Goal: Task Accomplishment & Management: Manage account settings

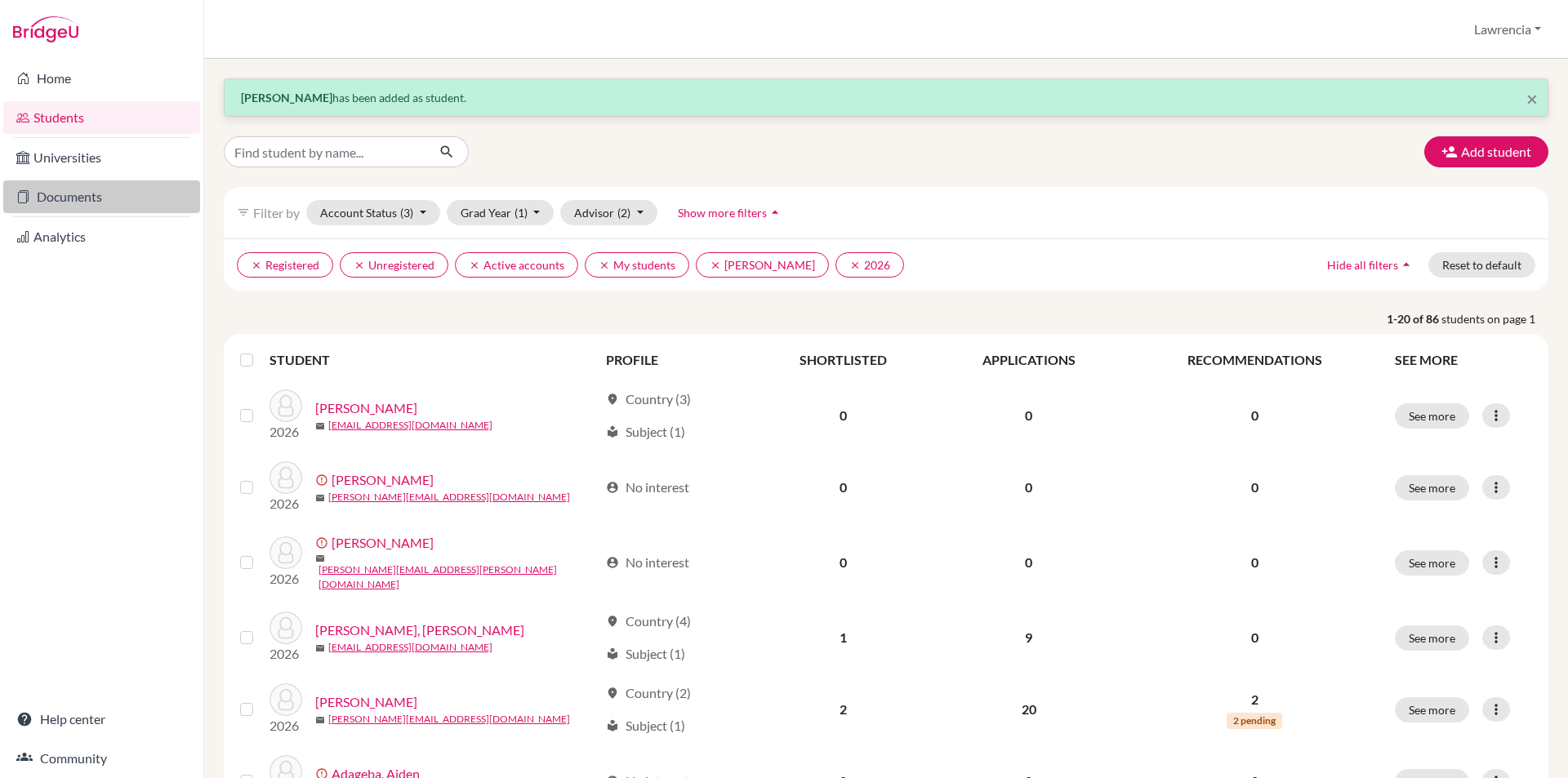
click at [82, 195] on link "Documents" at bounding box center [101, 196] width 197 height 33
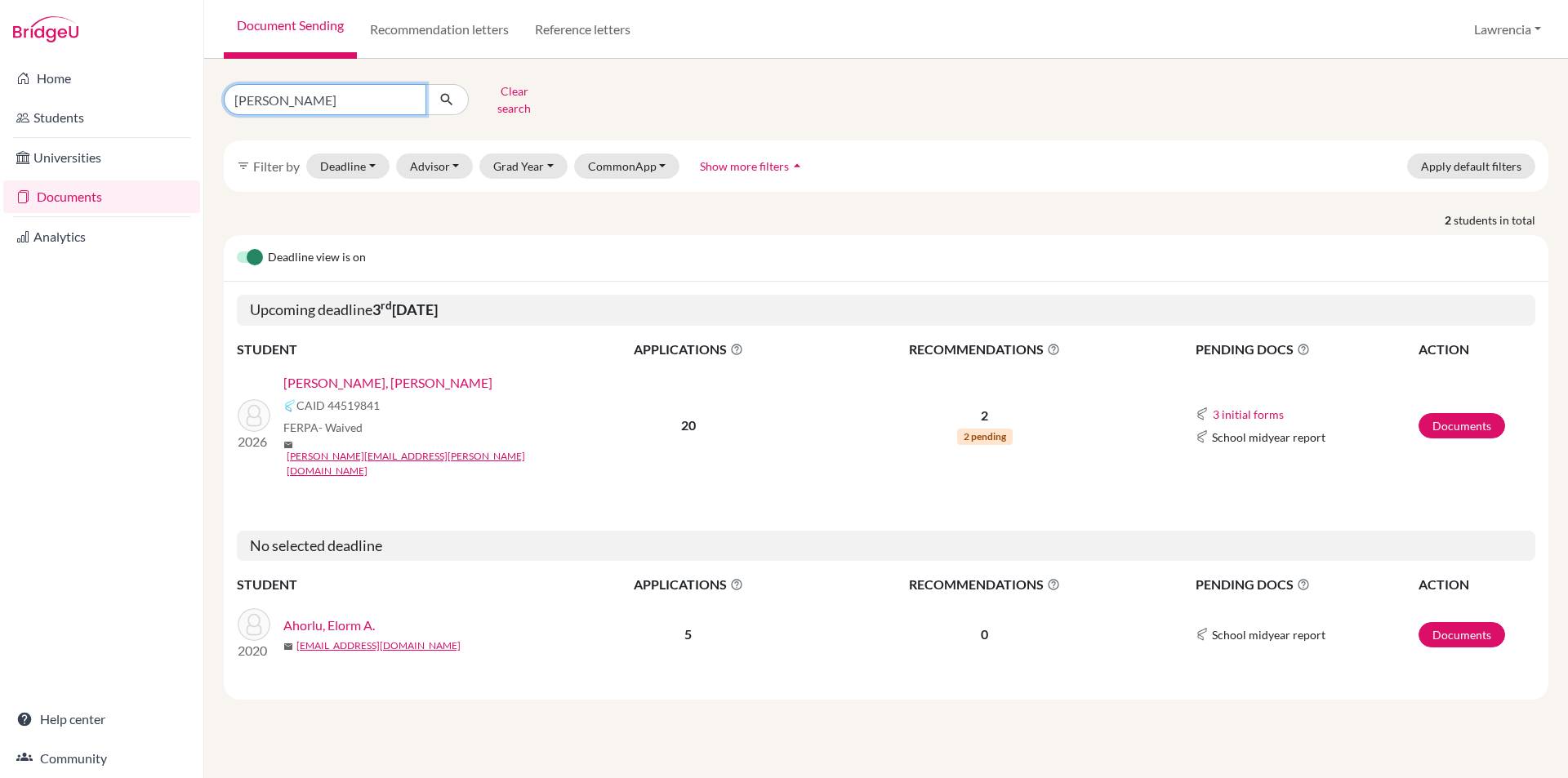
drag, startPoint x: 354, startPoint y: 97, endPoint x: 363, endPoint y: 94, distance: 9.5
click at [354, 97] on input "[PERSON_NAME]" at bounding box center [325, 100] width 203 height 31
type input "g"
type input "zoe"
click button "submit" at bounding box center [447, 100] width 43 height 31
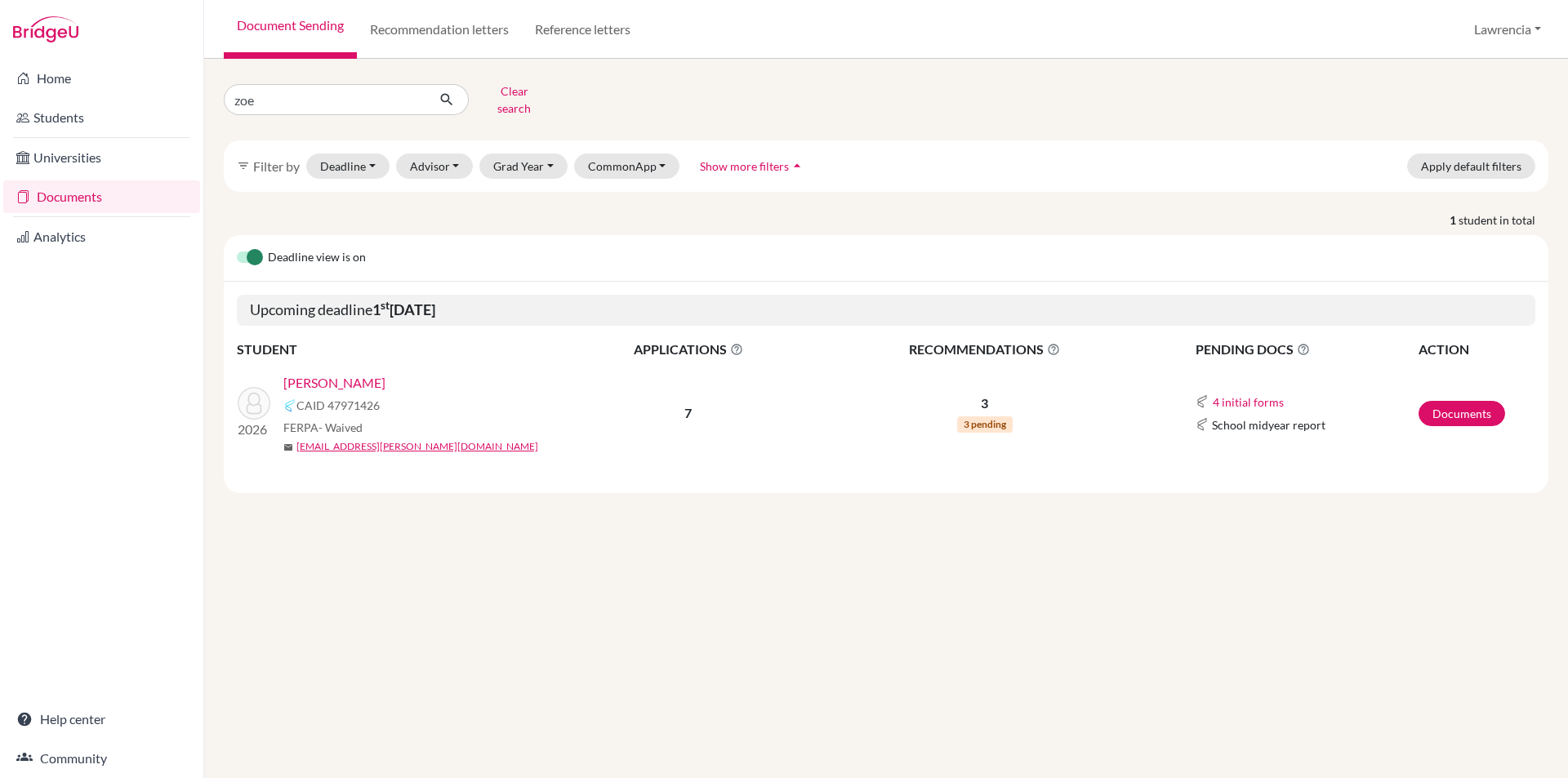
click at [358, 373] on link "[PERSON_NAME]" at bounding box center [334, 383] width 102 height 20
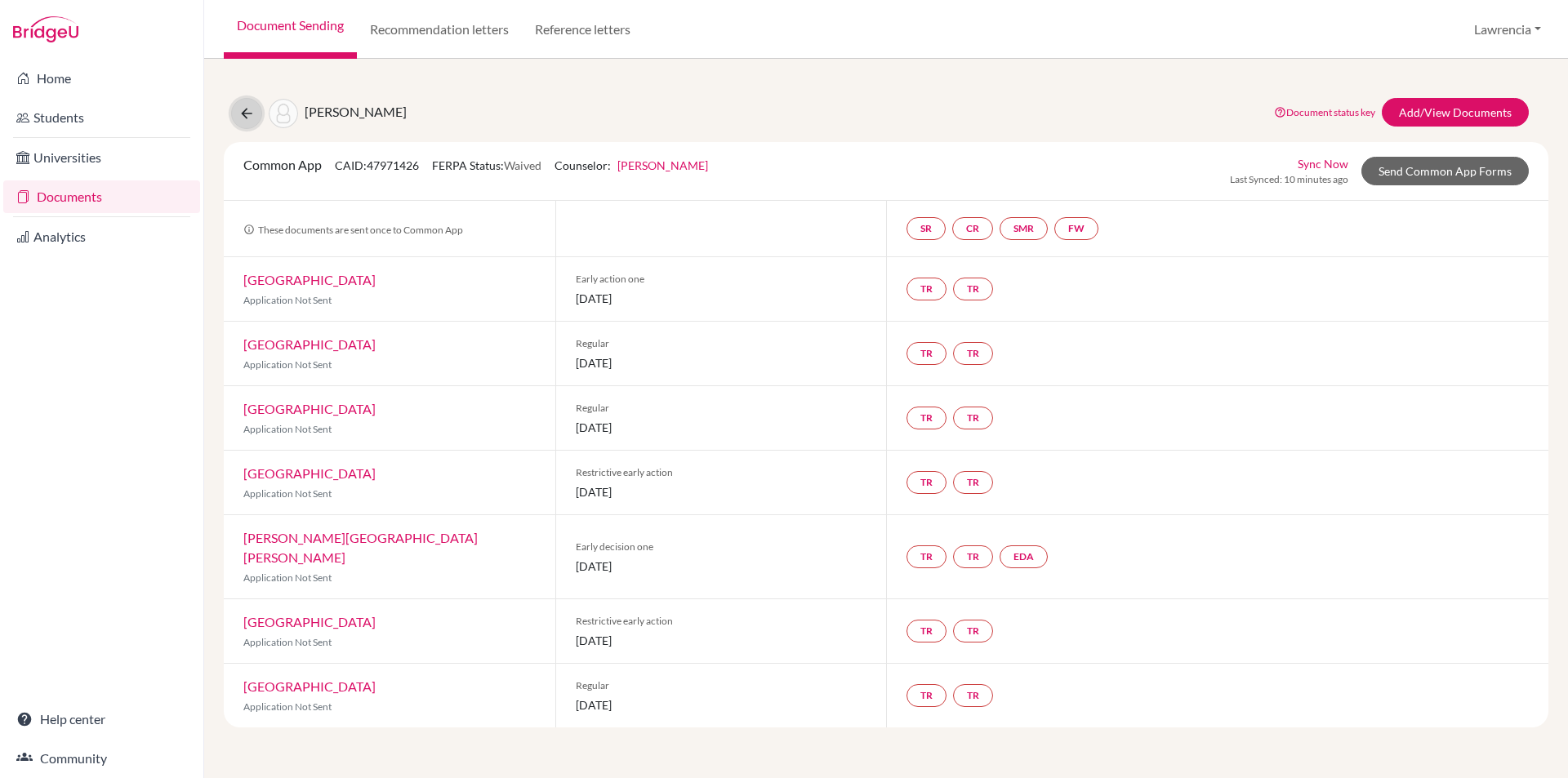
click at [242, 115] on icon at bounding box center [246, 113] width 16 height 16
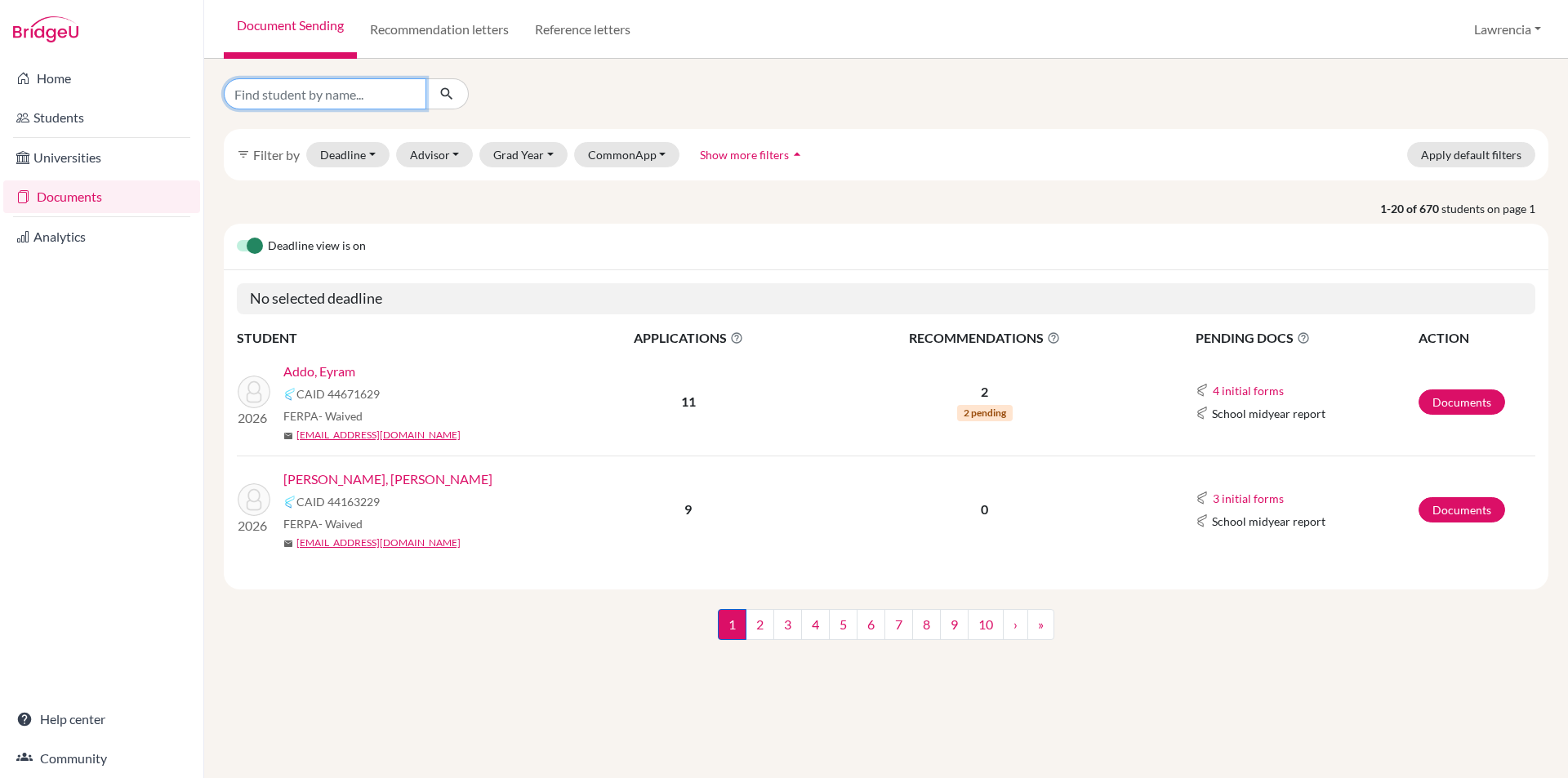
click at [380, 91] on input "Find student by name..." at bounding box center [325, 93] width 203 height 31
click at [737, 92] on div at bounding box center [886, 93] width 1349 height 31
click at [318, 93] on input "Find student by name..." at bounding box center [325, 93] width 203 height 31
type input "zoe"
click button "submit" at bounding box center [447, 93] width 43 height 31
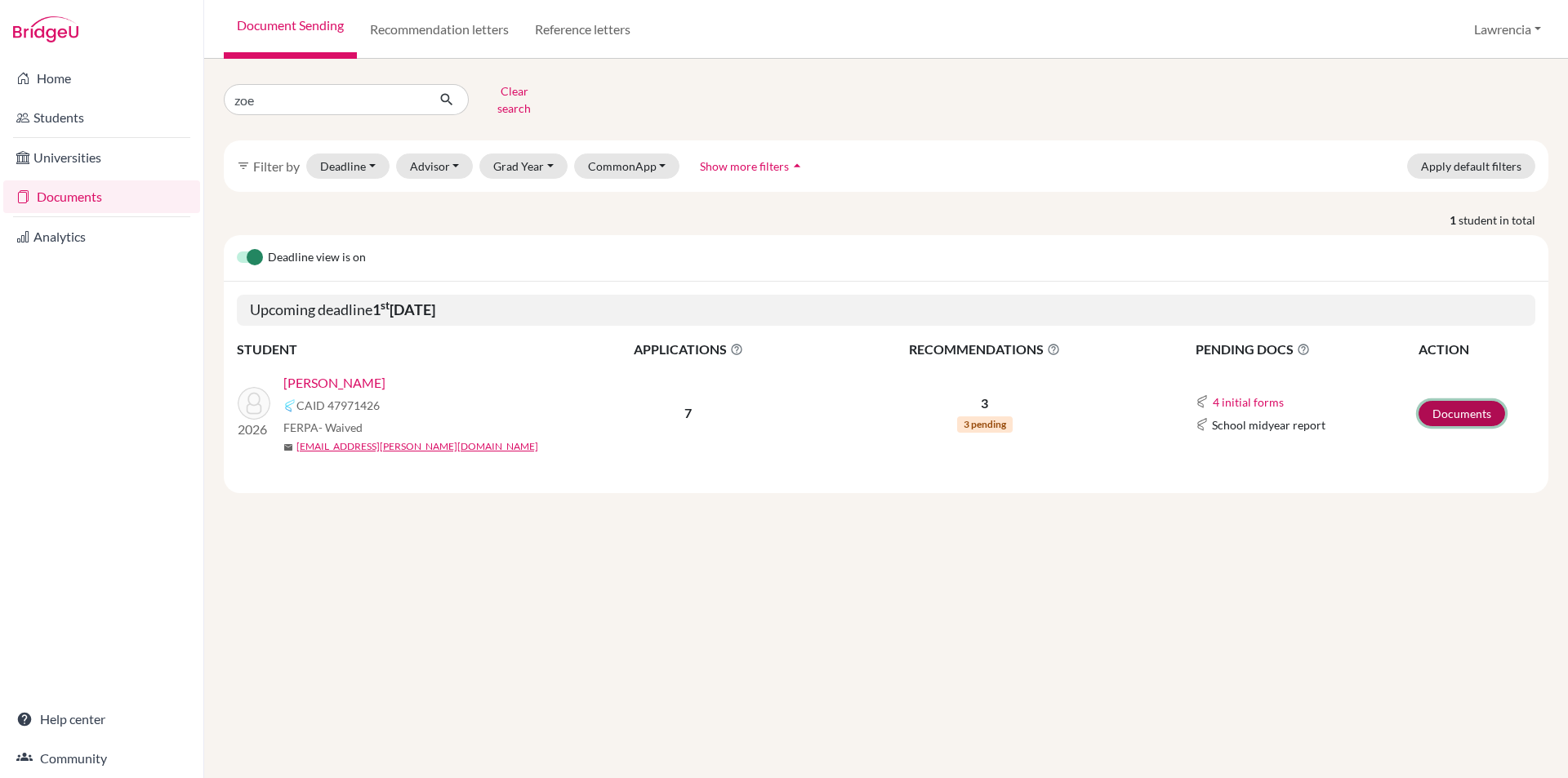
click at [1452, 401] on link "Documents" at bounding box center [1462, 413] width 87 height 26
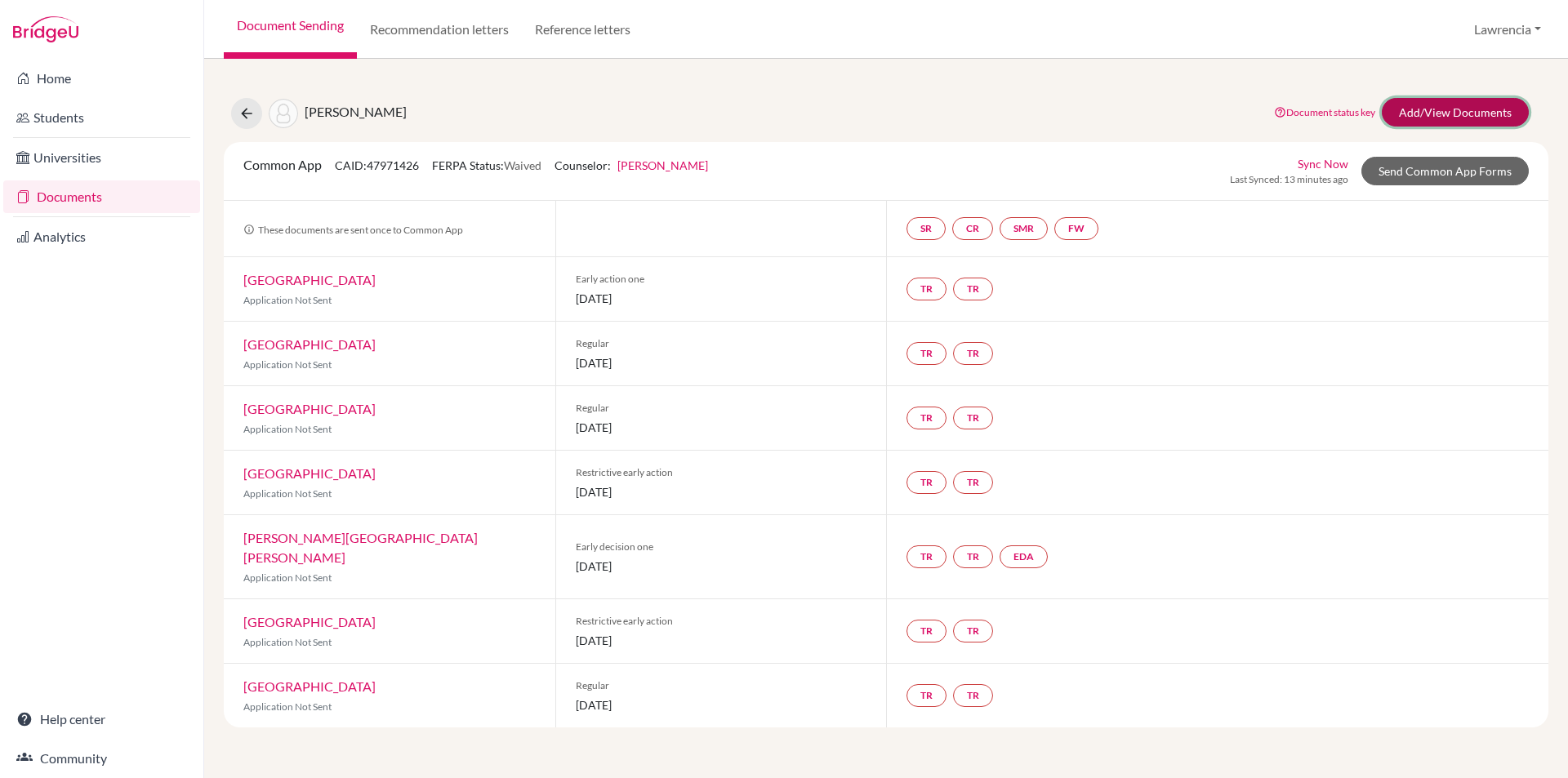
click at [1446, 110] on link "Add/View Documents" at bounding box center [1455, 112] width 147 height 28
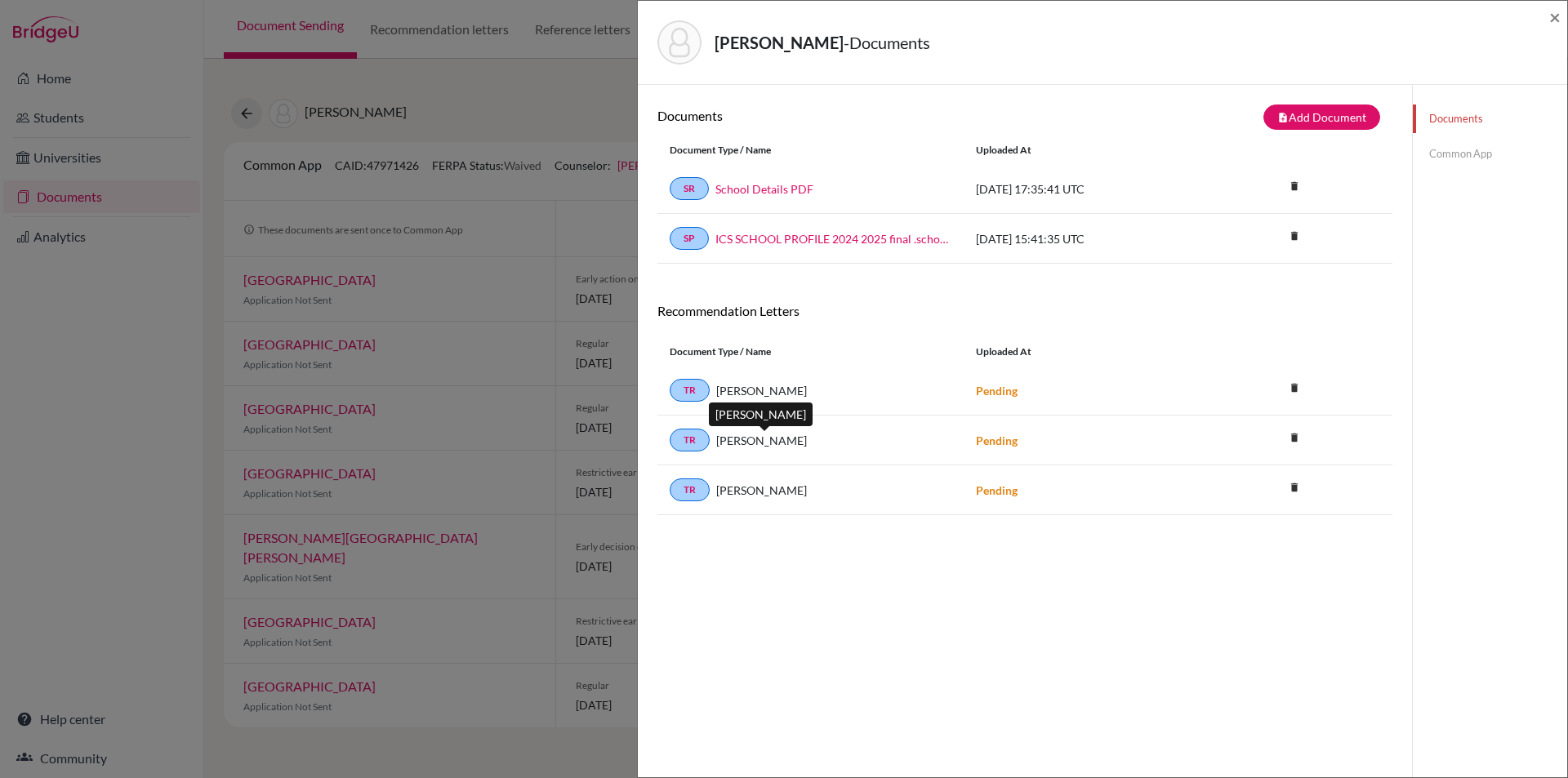
click at [805, 441] on span "[PERSON_NAME]" at bounding box center [762, 440] width 91 height 17
click at [1287, 441] on icon "delete" at bounding box center [1294, 437] width 25 height 25
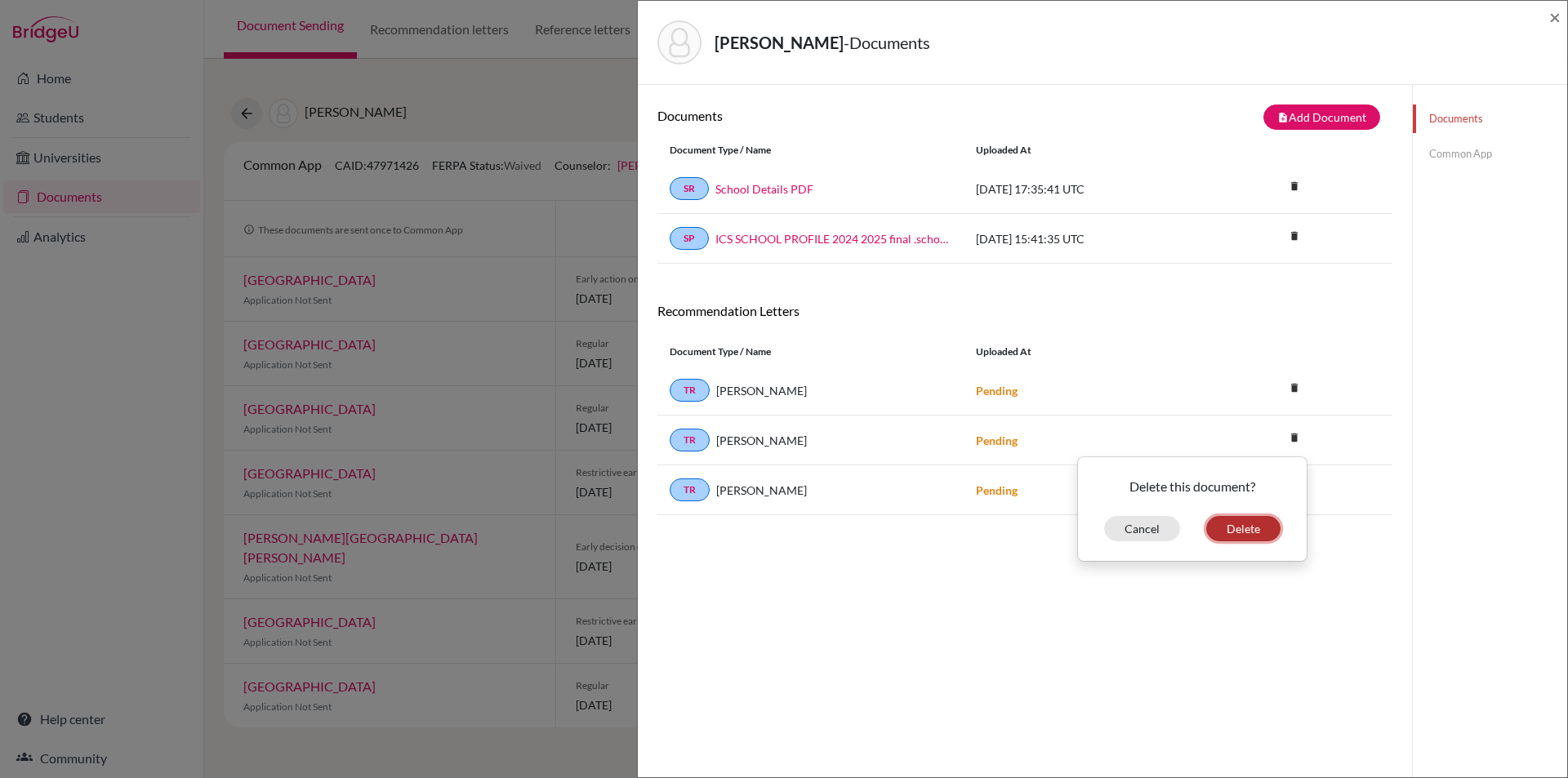
click at [1245, 522] on button "Delete" at bounding box center [1244, 528] width 75 height 26
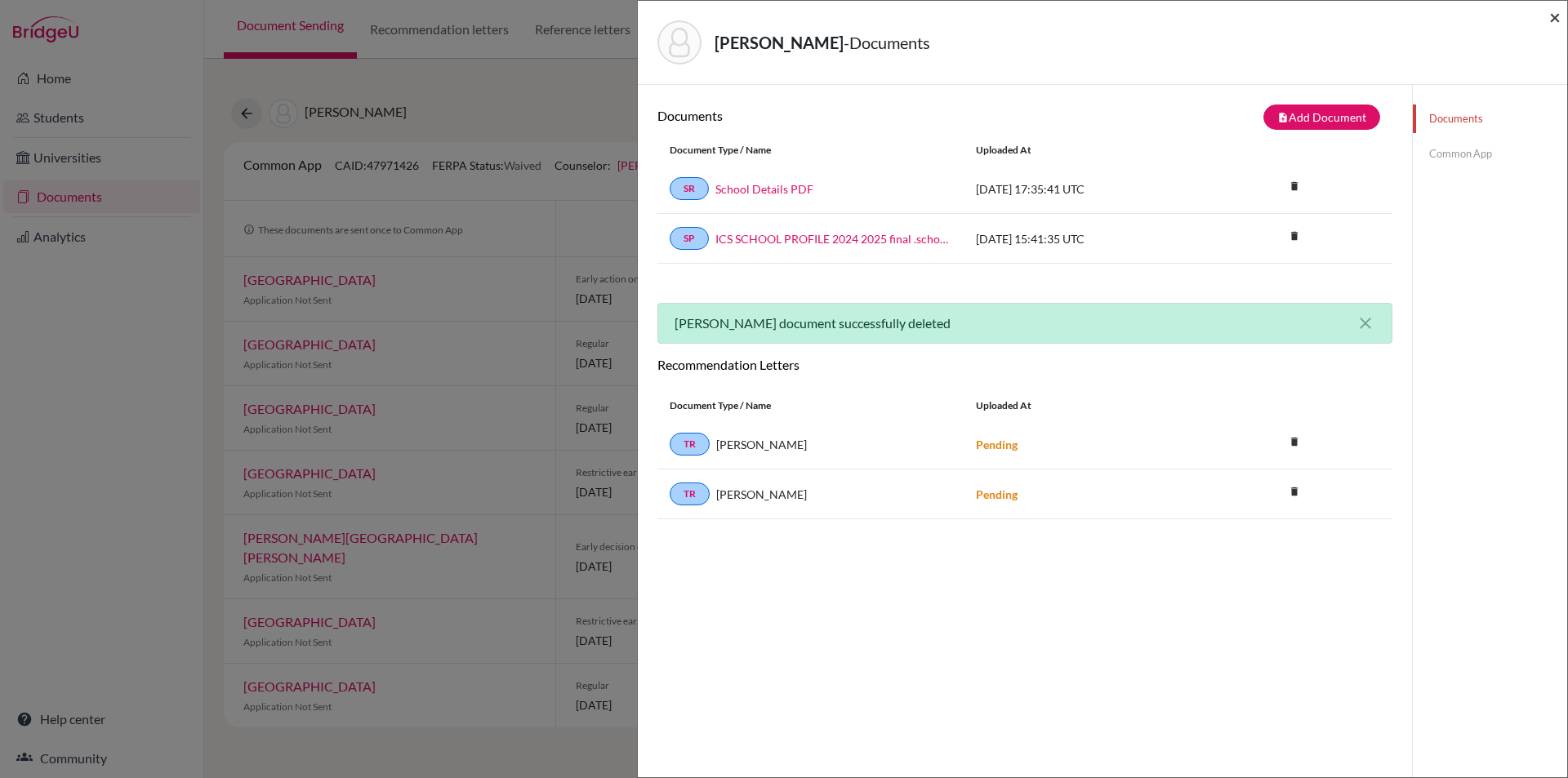
click at [1562, 19] on div "Mintah, Zoe Sompah - Documents ×" at bounding box center [1102, 43] width 929 height 84
click at [1559, 19] on span "×" at bounding box center [1554, 17] width 11 height 24
